Goal: Check status: Check status

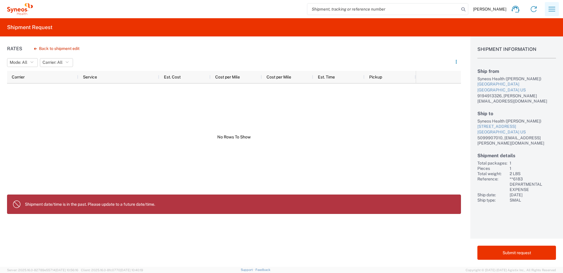
click at [554, 11] on icon "button" at bounding box center [552, 8] width 9 height 9
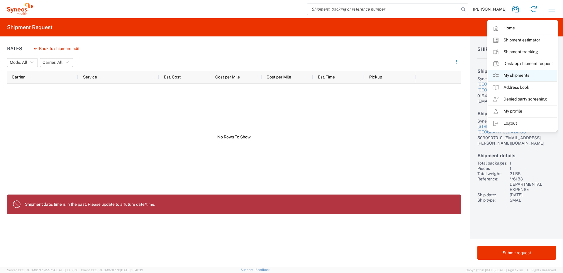
click at [516, 71] on link "My shipments" at bounding box center [523, 76] width 70 height 12
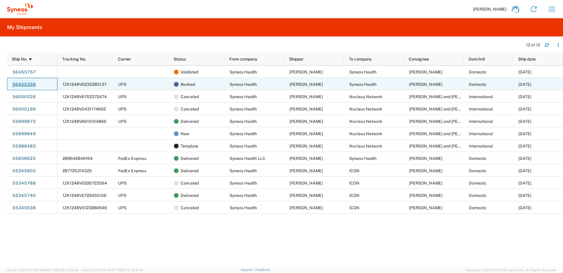
click at [26, 82] on link "56455359" at bounding box center [24, 84] width 24 height 9
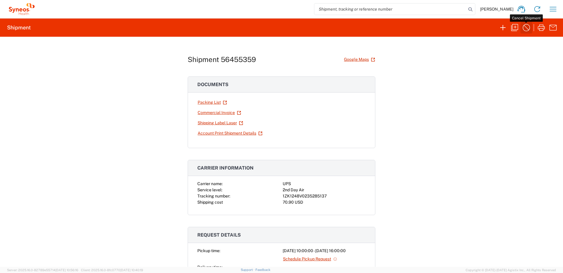
click at [525, 27] on icon "button" at bounding box center [526, 27] width 9 height 9
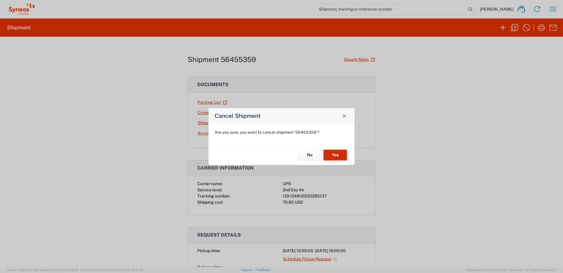
click at [339, 157] on button "Yes" at bounding box center [335, 155] width 23 height 11
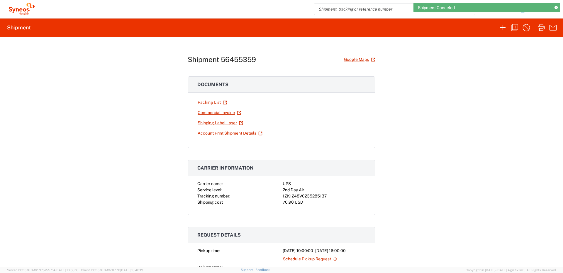
click at [556, 6] on icon at bounding box center [556, 7] width 3 height 3
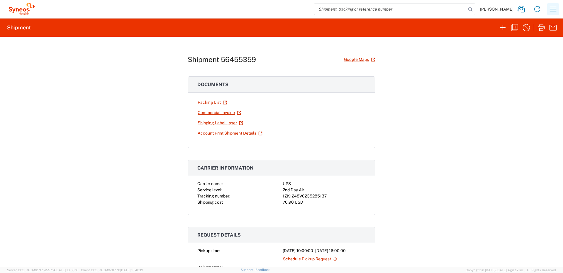
click at [556, 10] on icon "button" at bounding box center [553, 8] width 9 height 9
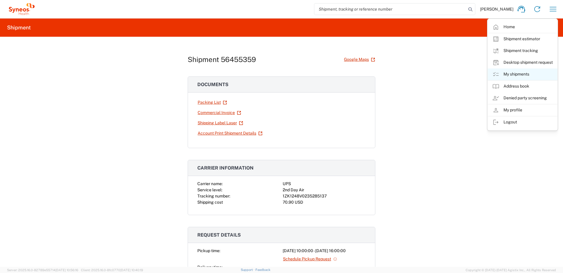
click at [525, 76] on link "My shipments" at bounding box center [523, 74] width 70 height 12
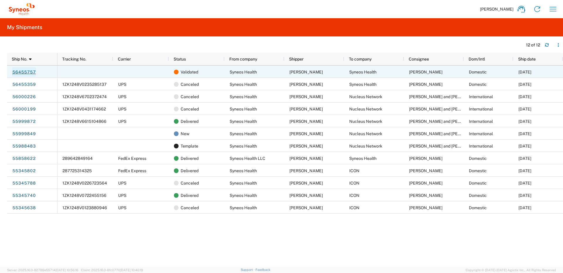
click at [28, 74] on link "56455757" at bounding box center [24, 71] width 24 height 9
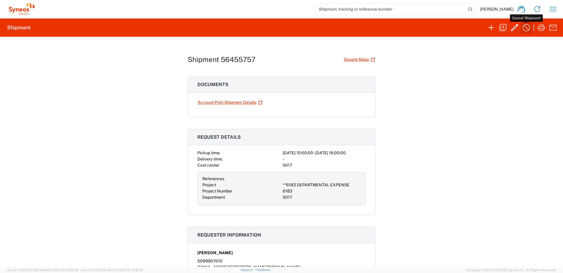
click at [529, 27] on icon "button" at bounding box center [526, 27] width 9 height 9
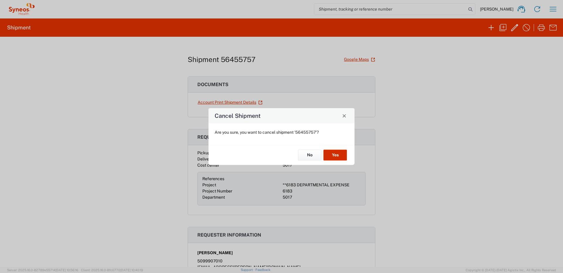
click at [336, 151] on button "Yes" at bounding box center [335, 155] width 23 height 11
